Goal: Information Seeking & Learning: Learn about a topic

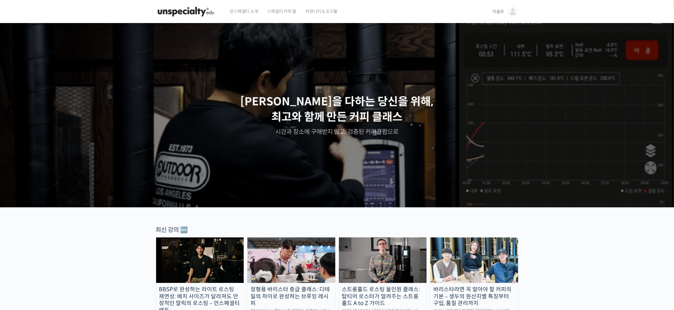
drag, startPoint x: 63, startPoint y: 301, endPoint x: 65, endPoint y: 296, distance: 5.0
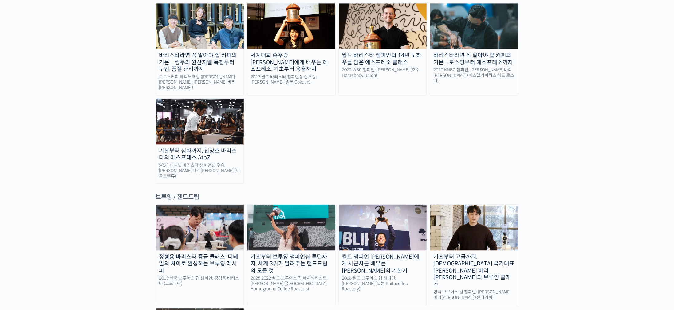
scroll to position [922, 0]
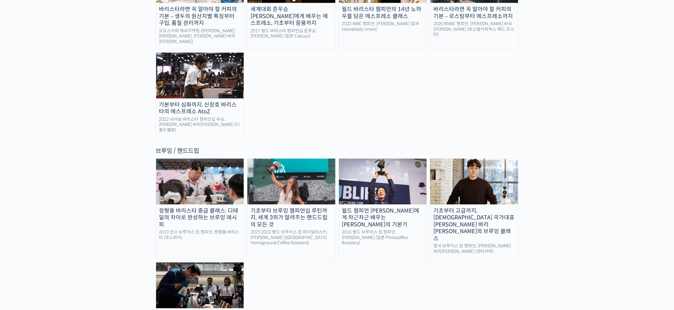
click at [493, 208] on div "기초부터 고급까지, [DEMOGRAPHIC_DATA] 국가대표 [PERSON_NAME] 바리[PERSON_NAME]의 브루잉 클래스" at bounding box center [474, 225] width 88 height 35
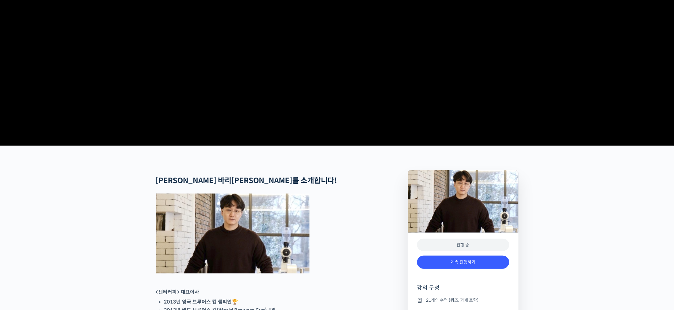
scroll to position [323, 0]
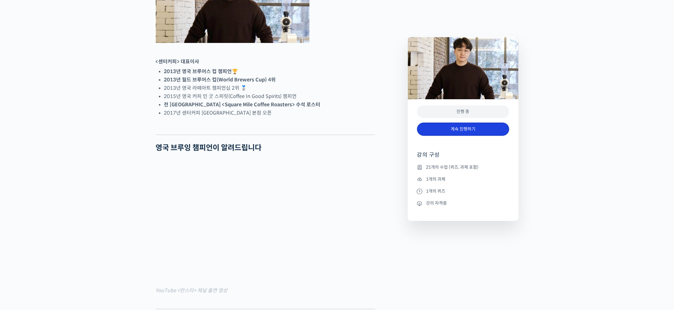
click at [472, 133] on link "계속 진행하기" at bounding box center [463, 129] width 92 height 13
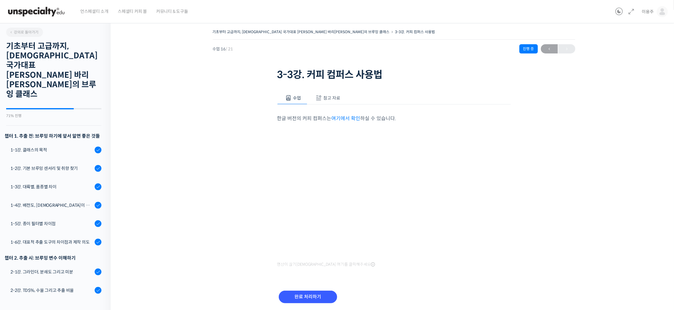
scroll to position [240, 0]
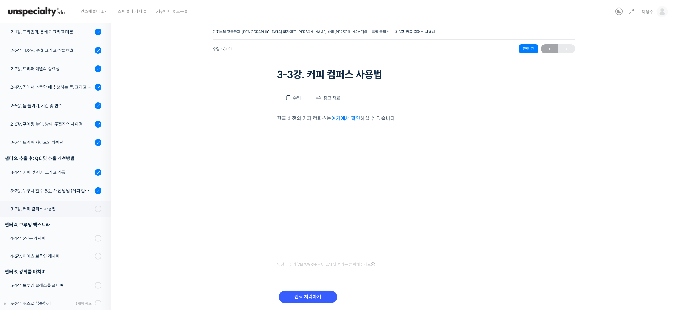
click at [345, 117] on link "여기에서 확인" at bounding box center [346, 118] width 29 height 6
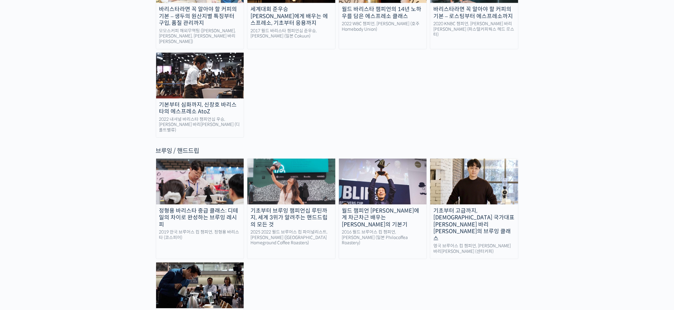
scroll to position [968, 0]
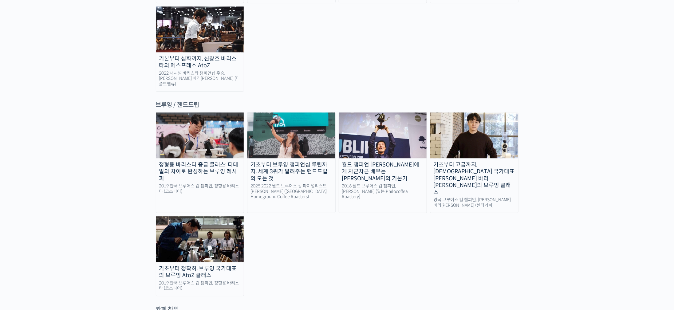
click at [467, 113] on img at bounding box center [474, 135] width 88 height 45
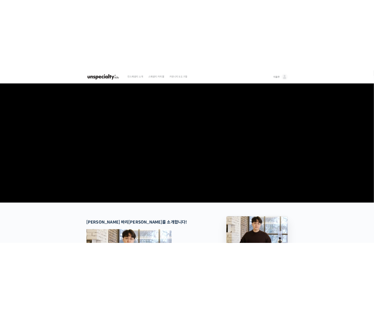
scroll to position [138, 0]
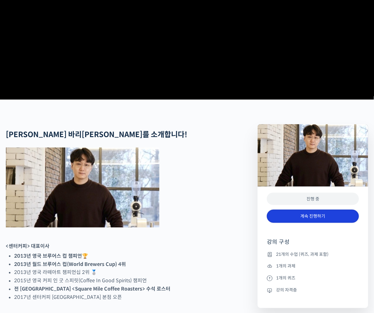
click at [291, 223] on link "계속 진행하기" at bounding box center [313, 216] width 92 height 13
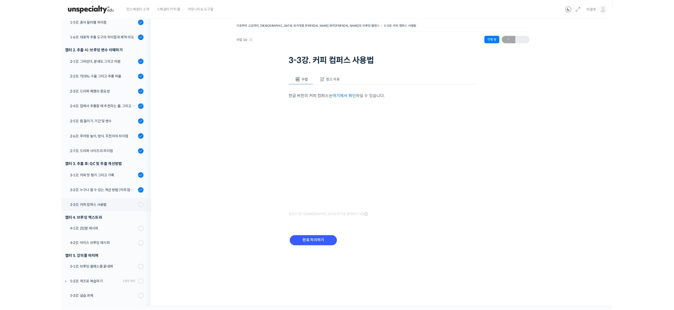
scroll to position [167, 0]
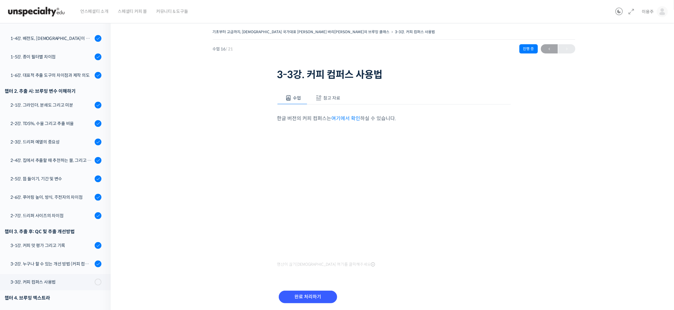
click at [347, 115] on link "여기에서 확인" at bounding box center [346, 118] width 29 height 6
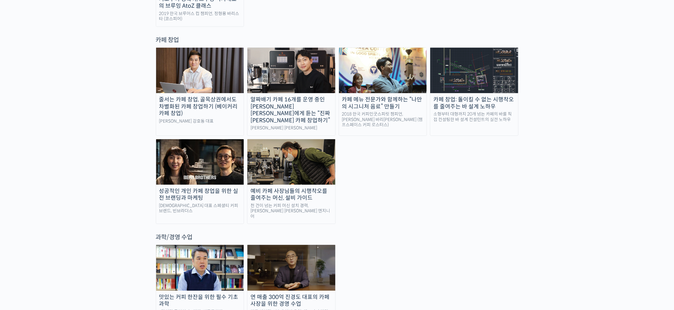
drag, startPoint x: 598, startPoint y: 215, endPoint x: 602, endPoint y: 315, distance: 100.9
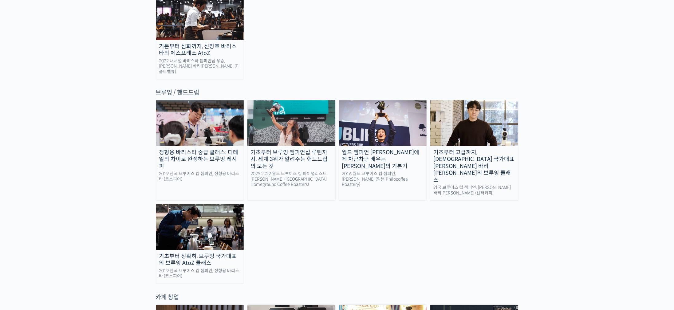
scroll to position [888, 0]
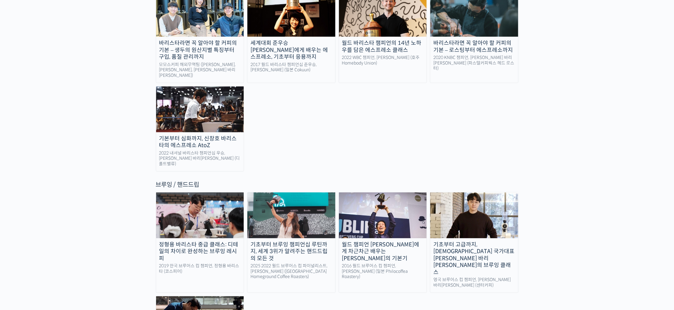
click at [492, 192] on img at bounding box center [474, 214] width 88 height 45
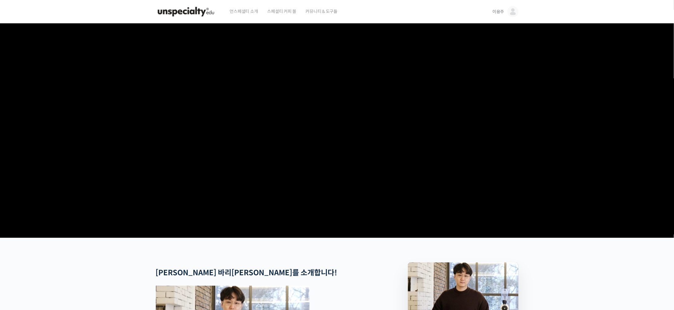
drag, startPoint x: 330, startPoint y: 293, endPoint x: 376, endPoint y: 271, distance: 50.7
click at [330, 278] on h2 "[PERSON_NAME] 바리[PERSON_NAME]를 소개합니다!" at bounding box center [266, 273] width 220 height 9
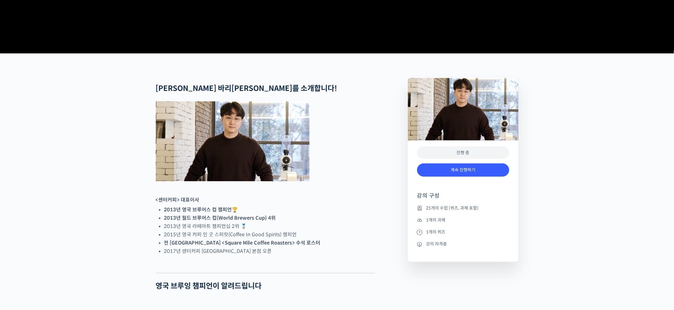
scroll to position [231, 0]
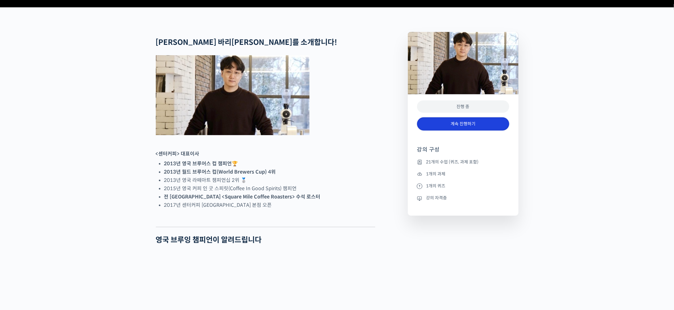
click at [458, 131] on link "계속 진행하기" at bounding box center [463, 123] width 92 height 13
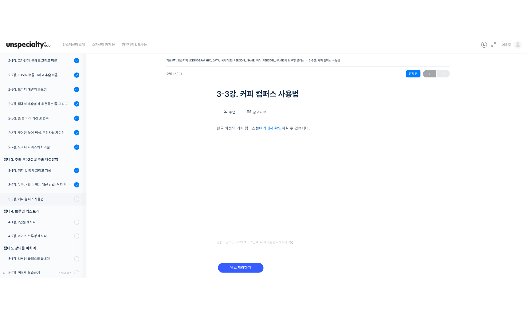
scroll to position [236, 0]
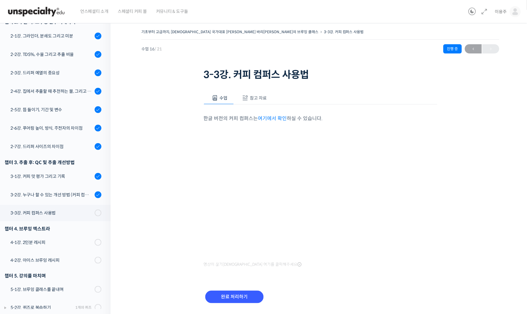
click at [370, 92] on div "수업 참고 자료" at bounding box center [321, 98] width 234 height 13
click at [373, 88] on div "수업 참고 자료 한글 버전의 커피 컴퍼스는 여기에서 확인 하실 수 있습니다. 영상이 끊기신다면 여기를 클릭해주세요 PPT 수업 자료 (클릭하시…" at bounding box center [321, 200] width 234 height 237
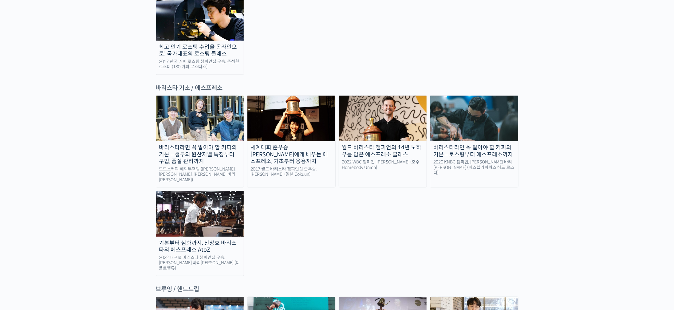
scroll to position [922, 0]
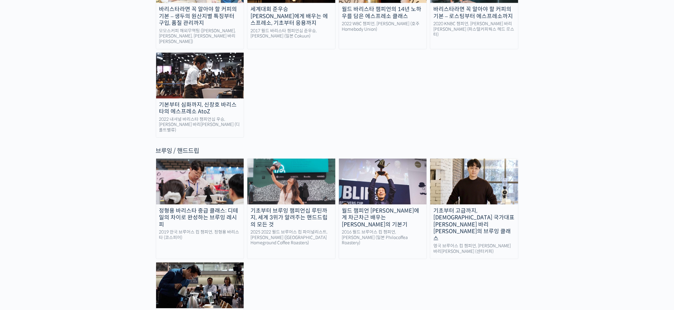
click at [471, 159] on img at bounding box center [474, 181] width 88 height 45
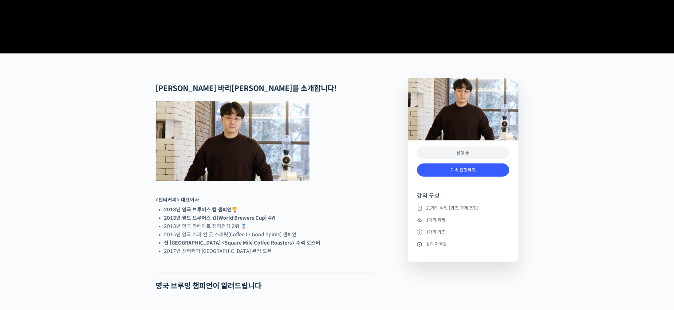
scroll to position [231, 0]
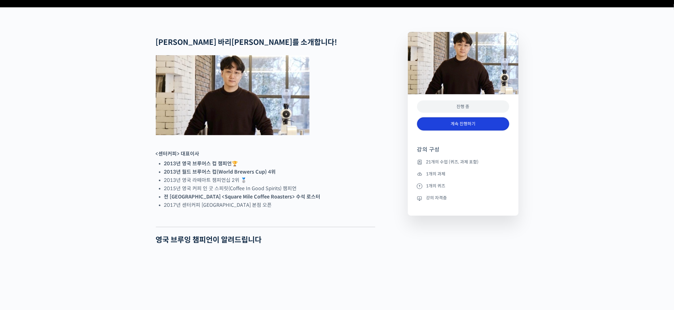
click at [458, 131] on link "계속 진행하기" at bounding box center [463, 123] width 92 height 13
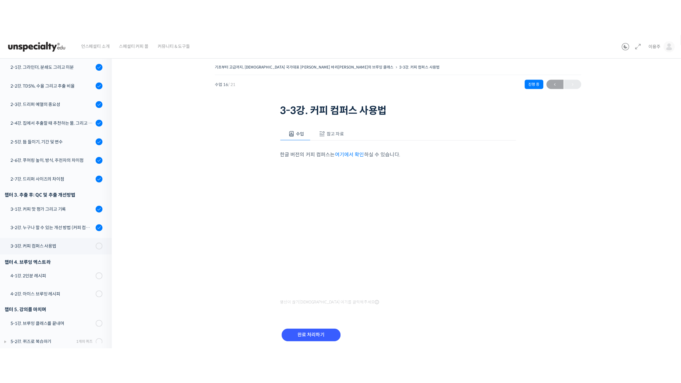
scroll to position [167, 0]
